Goal: Information Seeking & Learning: Learn about a topic

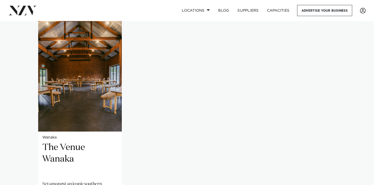
scroll to position [369, 0]
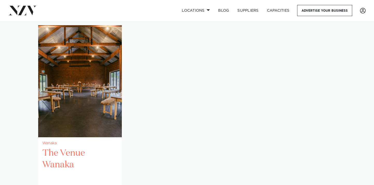
click at [107, 90] on img "1 / 1" at bounding box center [80, 81] width 84 height 112
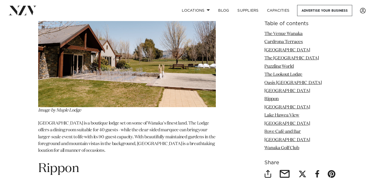
scroll to position [2093, 0]
click at [109, 60] on img at bounding box center [127, 48] width 178 height 118
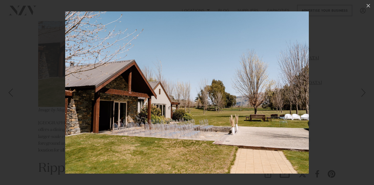
click at [24, 138] on div at bounding box center [187, 92] width 374 height 185
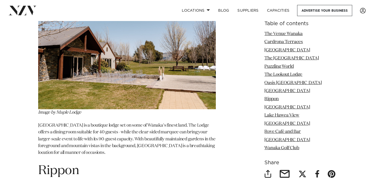
scroll to position [2097, 0]
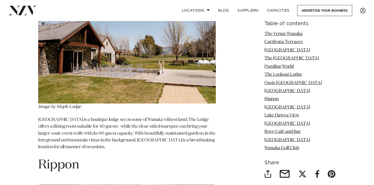
click at [64, 105] on em "Image by Maple Lodge" at bounding box center [59, 107] width 43 height 4
click at [78, 105] on em "Image by Maple Lodge" at bounding box center [59, 107] width 43 height 4
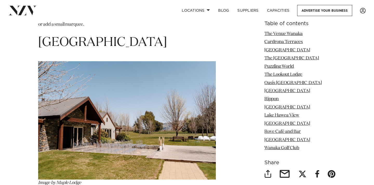
scroll to position [2016, 0]
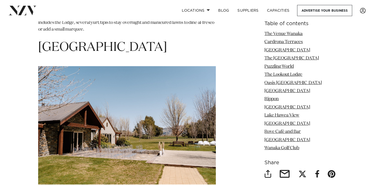
click at [62, 39] on h1 "[GEOGRAPHIC_DATA]" at bounding box center [127, 47] width 178 height 16
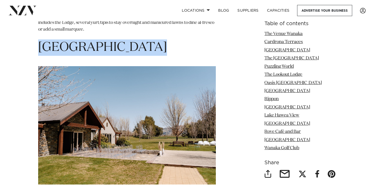
click at [62, 39] on h1 "[GEOGRAPHIC_DATA]" at bounding box center [127, 47] width 178 height 16
copy section "[GEOGRAPHIC_DATA]"
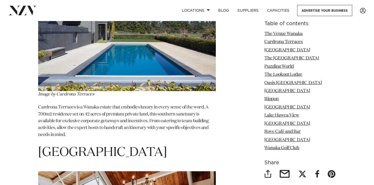
scroll to position [922, 0]
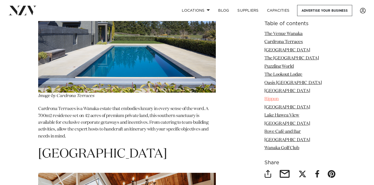
click at [276, 100] on link "Rippon" at bounding box center [271, 99] width 14 height 4
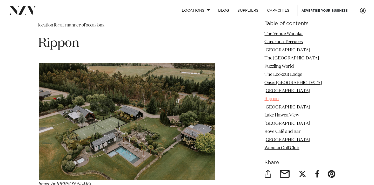
scroll to position [2219, 0]
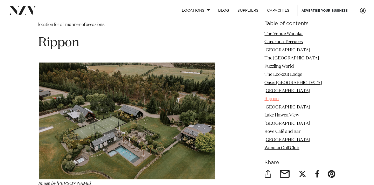
click at [276, 100] on link "Rippon" at bounding box center [271, 99] width 14 height 4
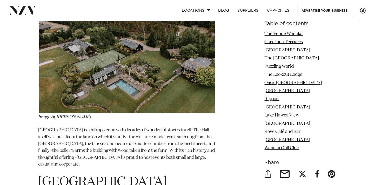
scroll to position [2285, 0]
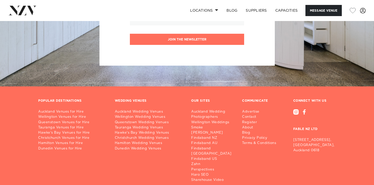
scroll to position [1222, 0]
